Goal: Information Seeking & Learning: Learn about a topic

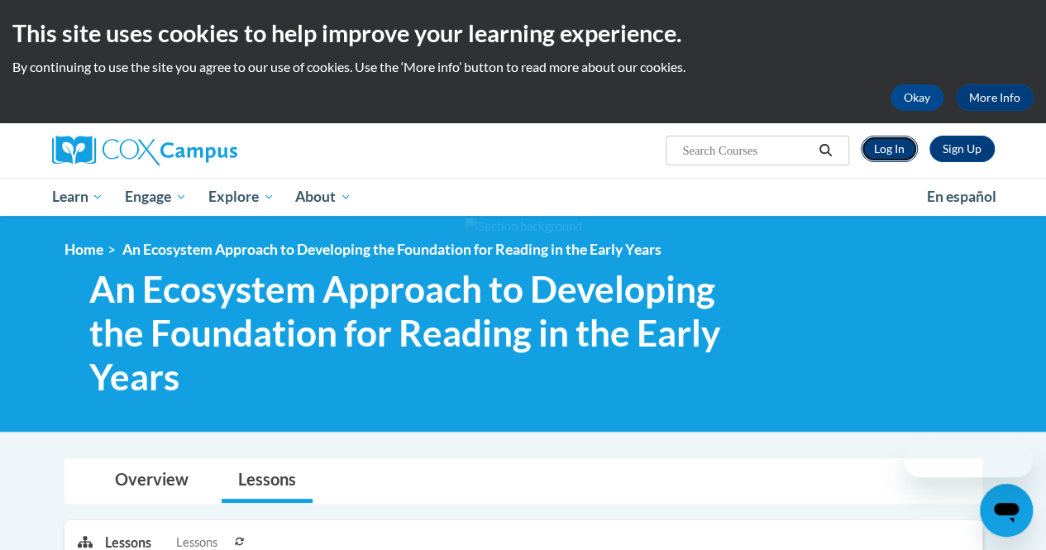
click at [897, 141] on link "Log In" at bounding box center [889, 149] width 57 height 26
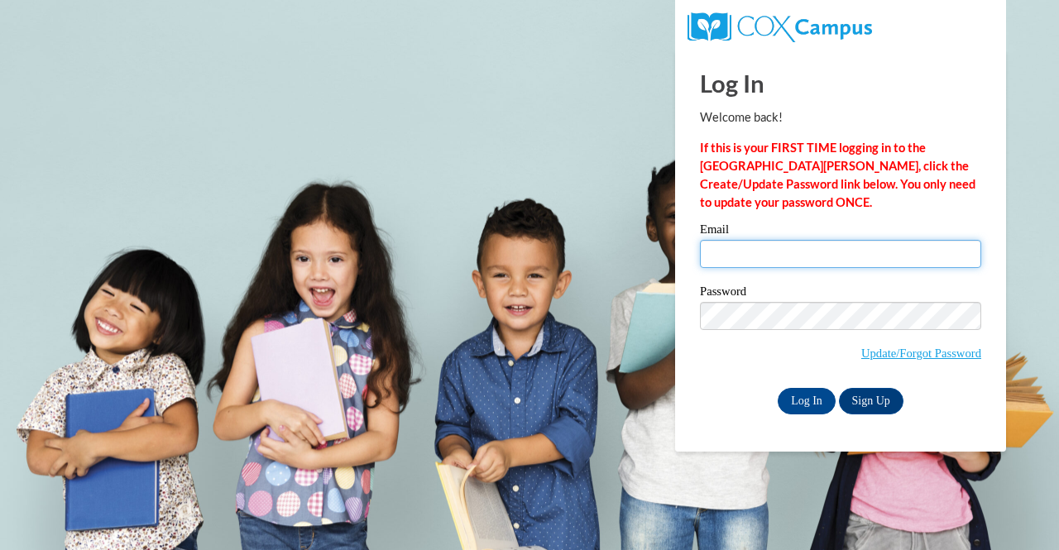
click at [795, 249] on input "Email" at bounding box center [840, 254] width 281 height 28
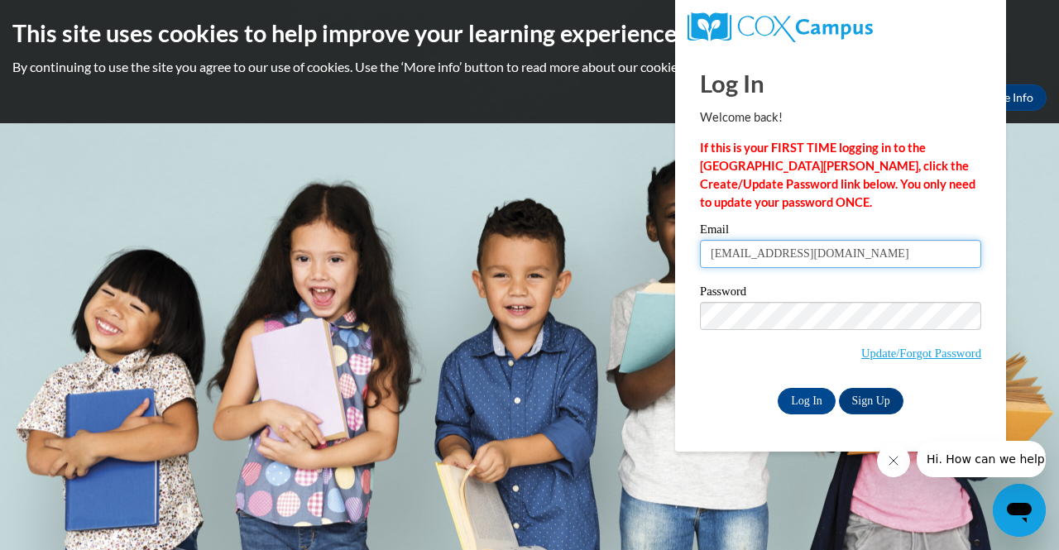
type input "raina3272004@gmail.com"
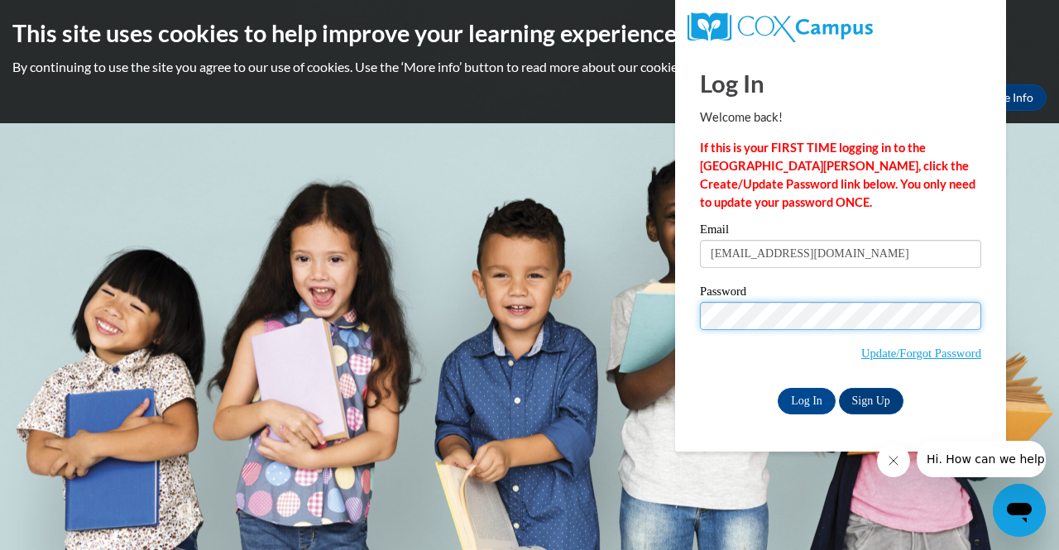
click at [777, 388] on input "Log In" at bounding box center [806, 401] width 58 height 26
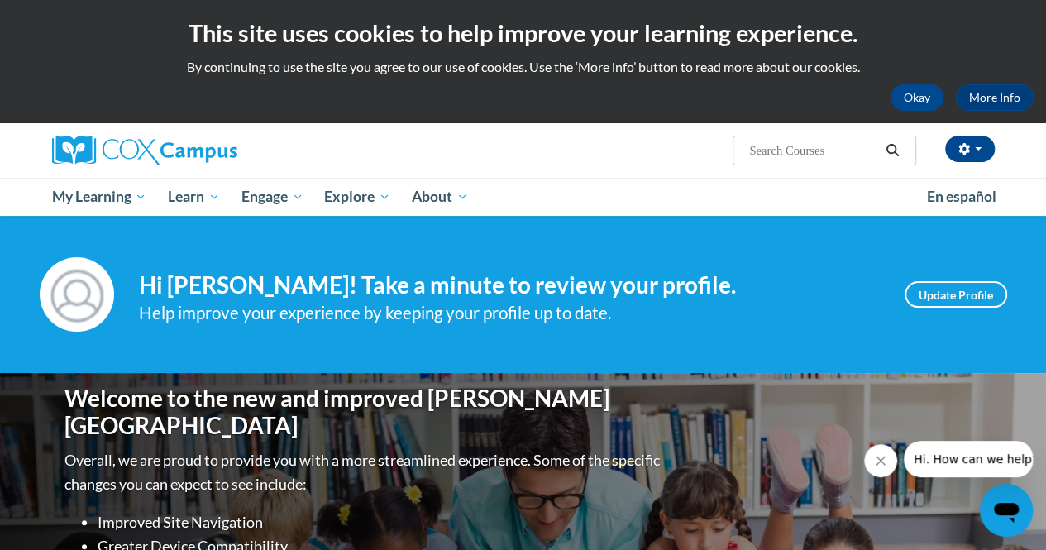
click at [878, 462] on icon "Close message from company" at bounding box center [880, 460] width 13 height 13
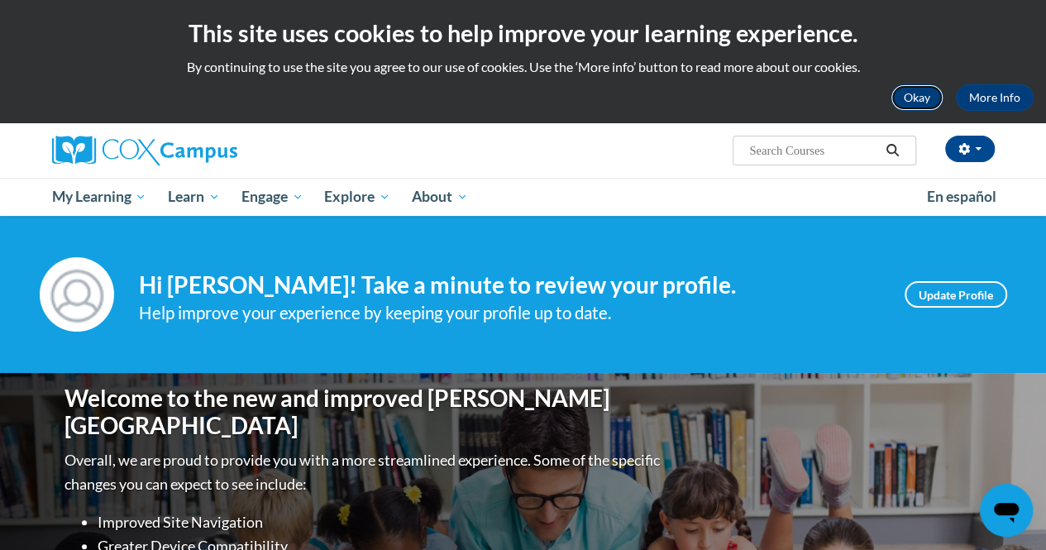
click at [913, 104] on button "Okay" at bounding box center [917, 97] width 53 height 26
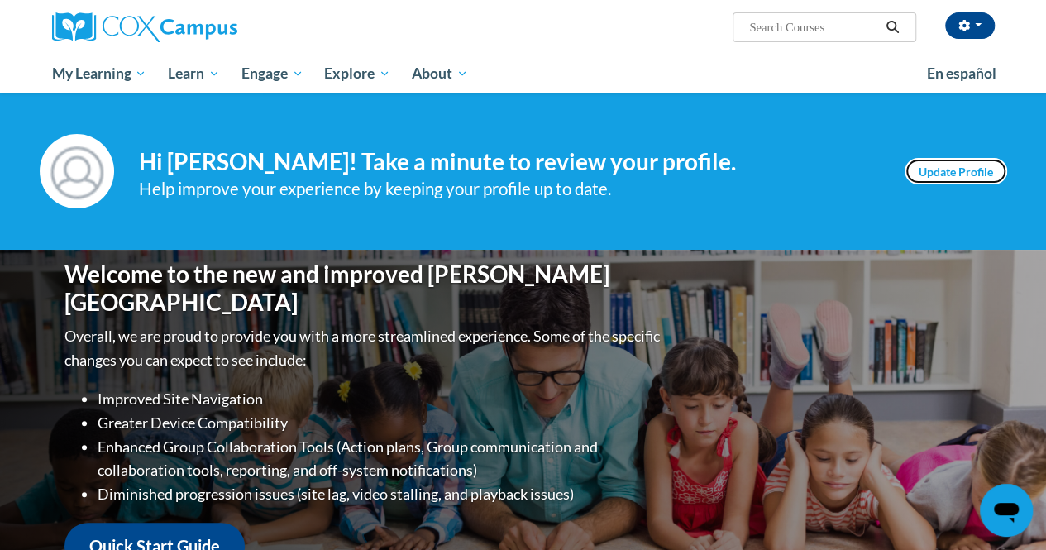
click at [962, 173] on link "Update Profile" at bounding box center [956, 171] width 103 height 26
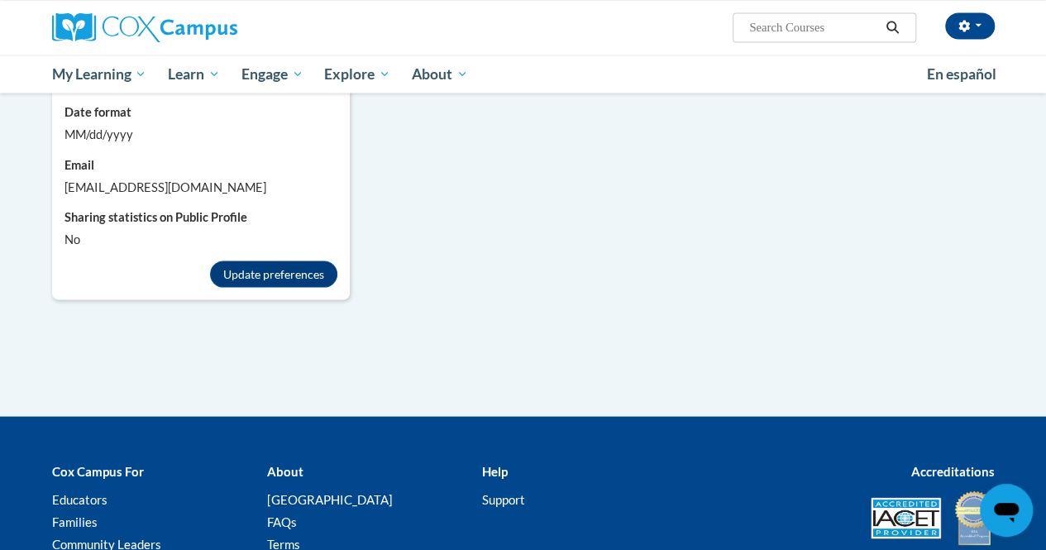
scroll to position [1323, 0]
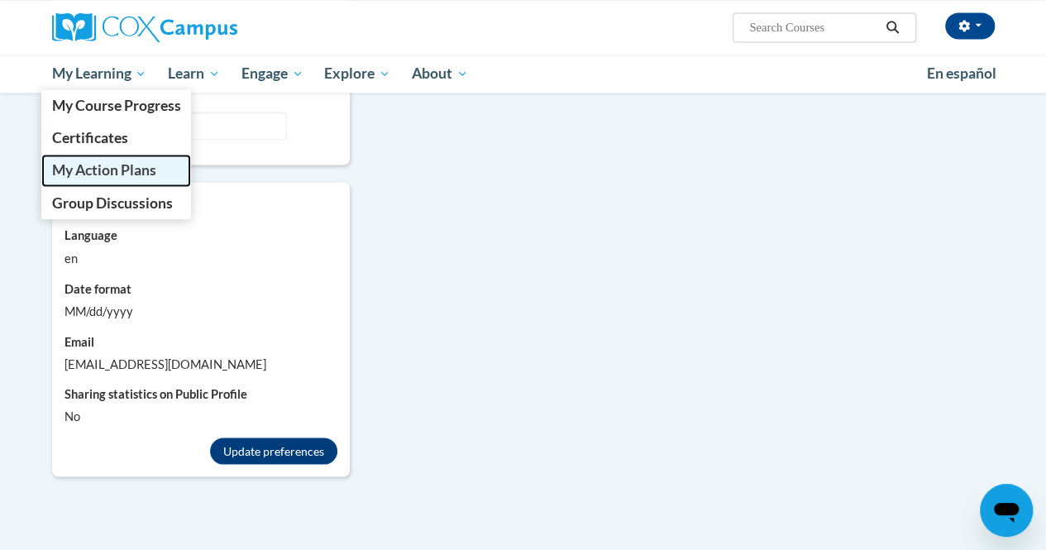
click at [162, 176] on link "My Action Plans" at bounding box center [116, 170] width 151 height 32
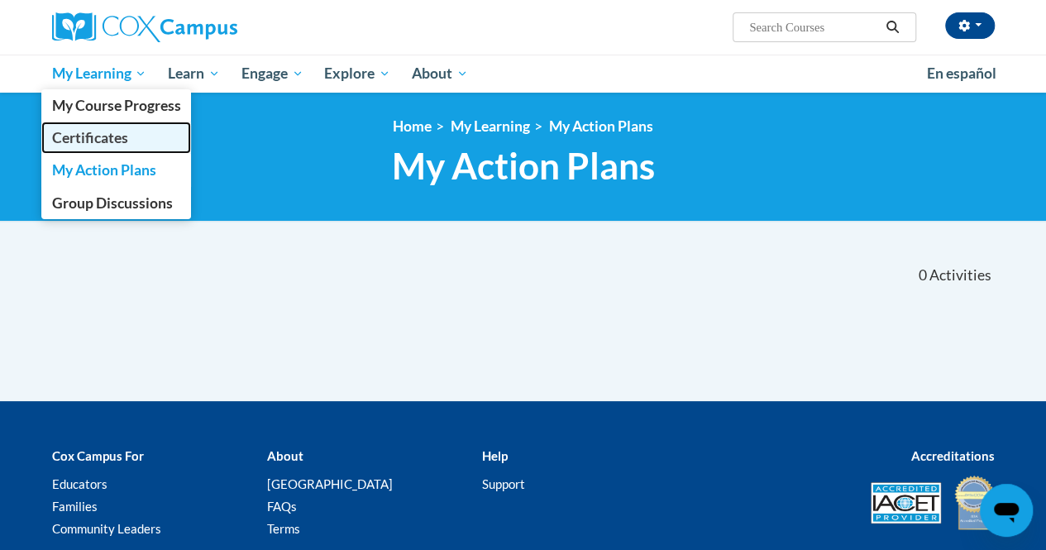
click at [118, 132] on span "Certificates" at bounding box center [89, 137] width 76 height 17
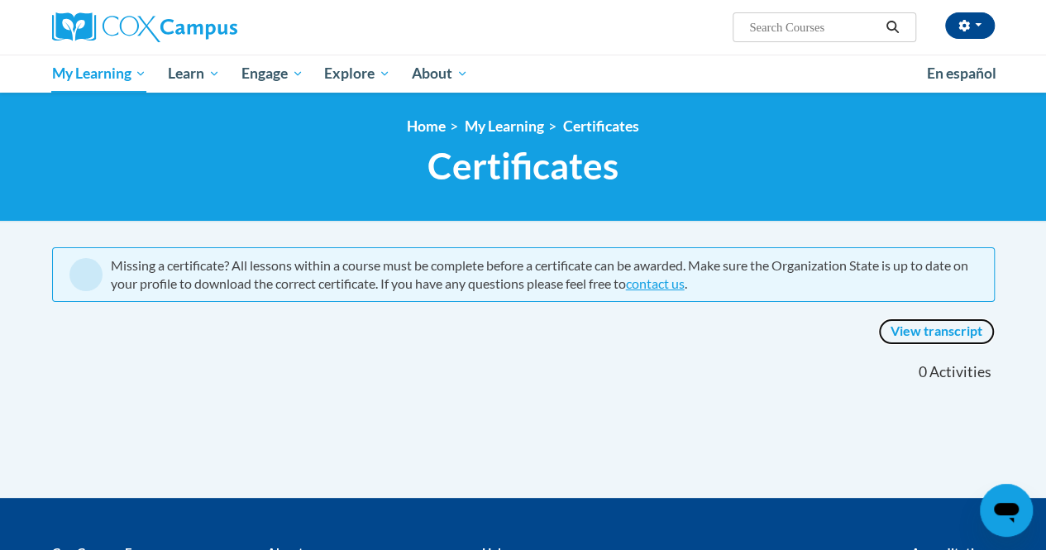
click at [926, 328] on link "View transcript" at bounding box center [936, 331] width 117 height 26
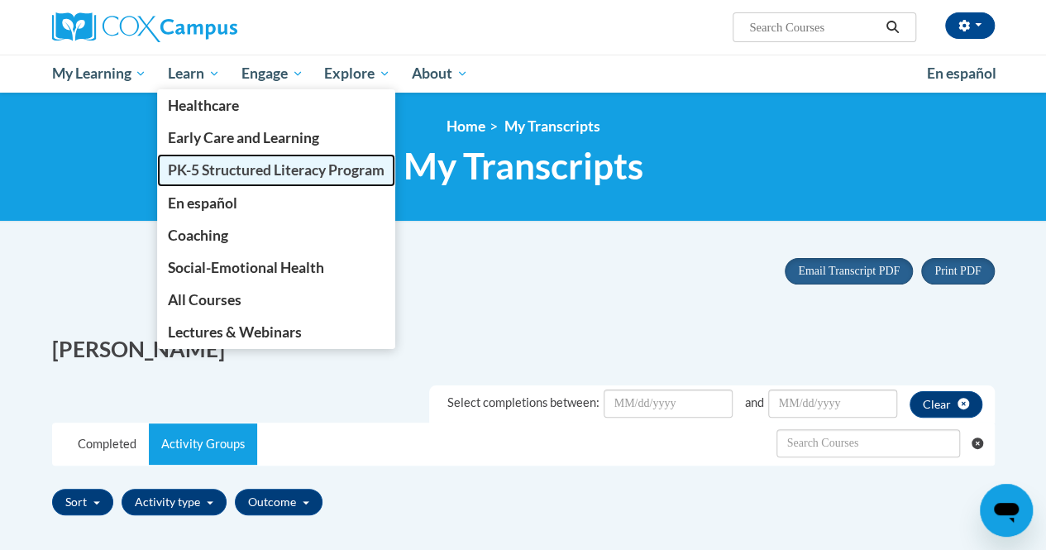
click at [221, 170] on span "PK-5 Structured Literacy Program" at bounding box center [276, 169] width 217 height 17
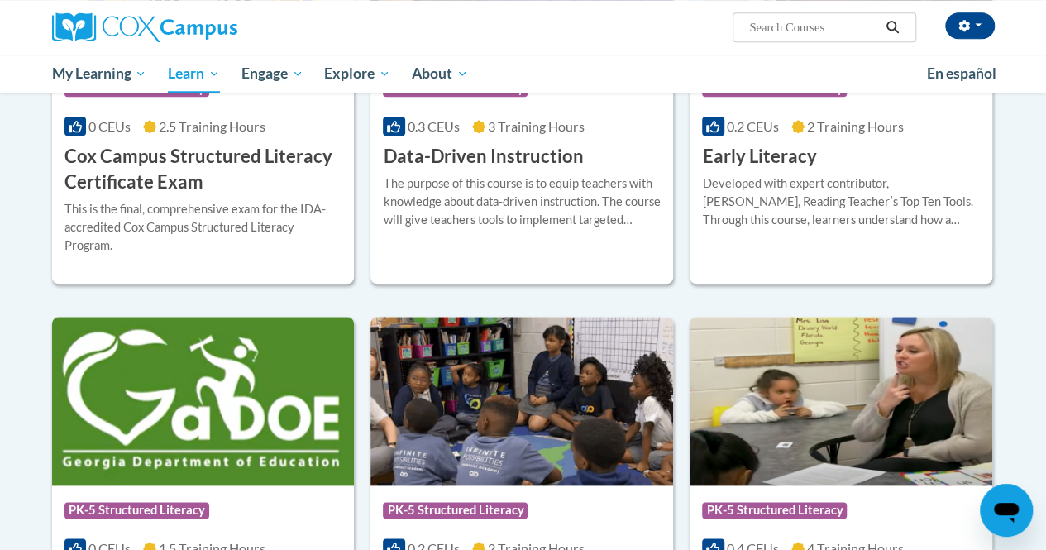
scroll to position [910, 0]
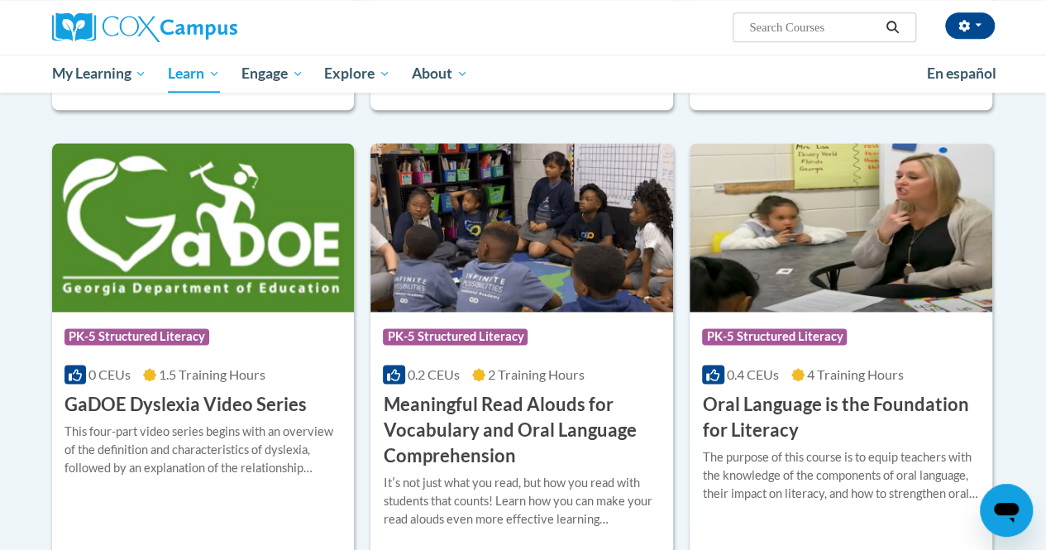
click at [774, 27] on input "Search..." at bounding box center [814, 27] width 132 height 20
type input "an ecosystem"
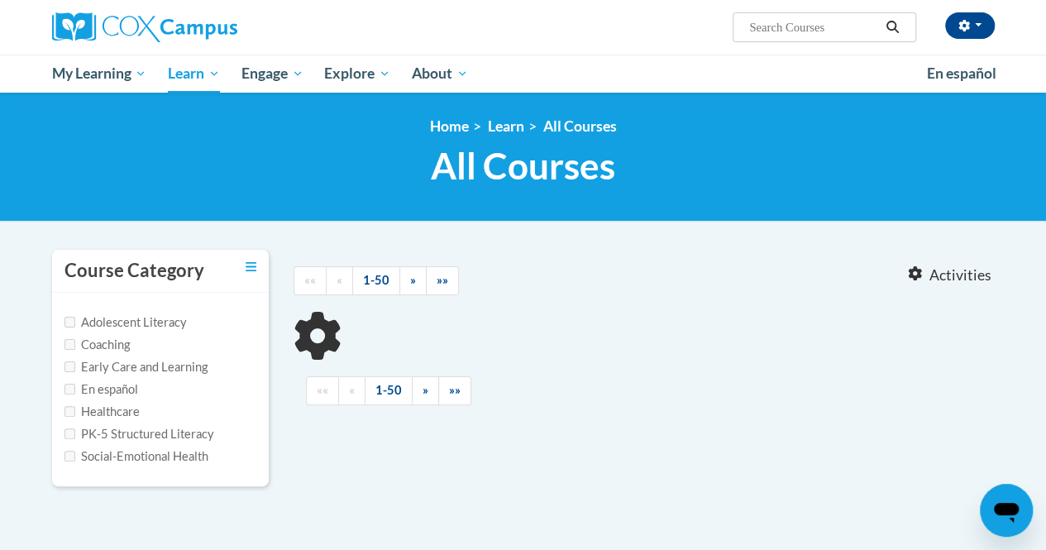
type input "an ecosystem"
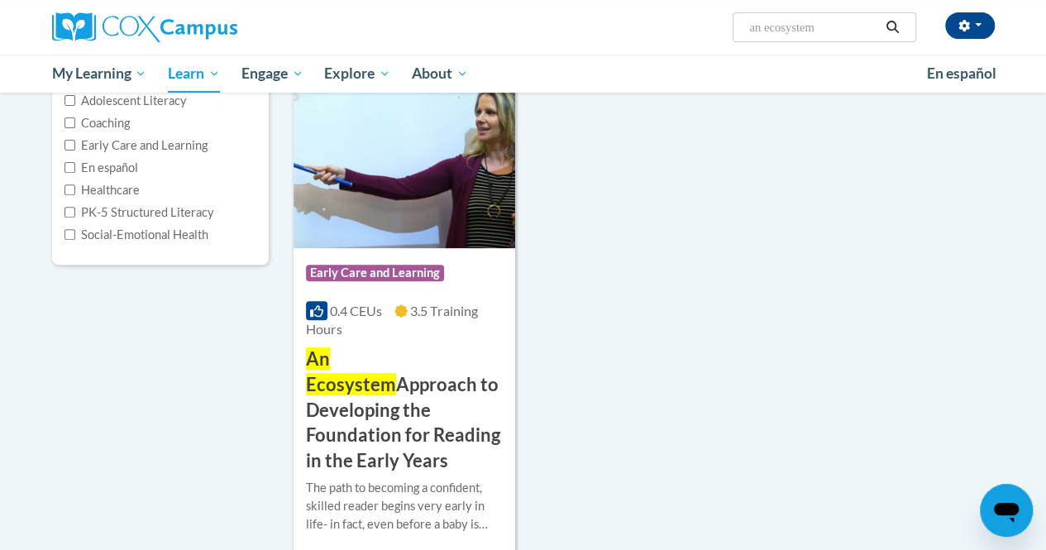
scroll to position [248, 0]
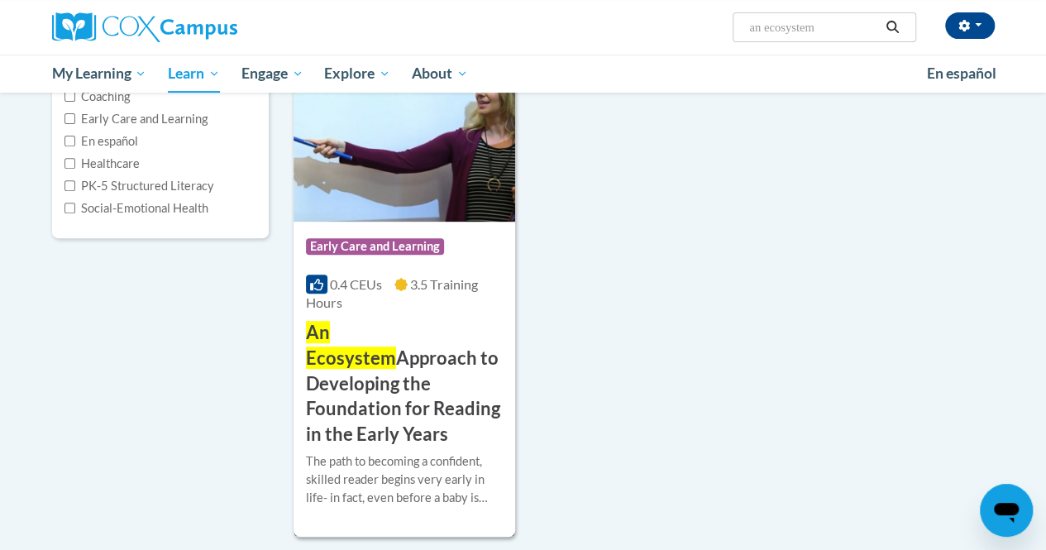
click at [438, 384] on h3 "An Ecosystem Approach to Developing the Foundation for Reading in the Early Yea…" at bounding box center [404, 383] width 197 height 127
